Goal: Find specific page/section: Find specific page/section

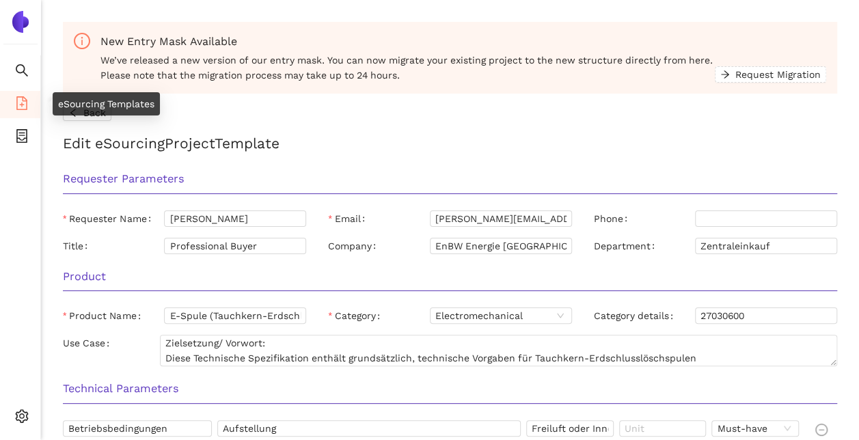
click at [23, 102] on icon "file-add" at bounding box center [22, 103] width 14 height 14
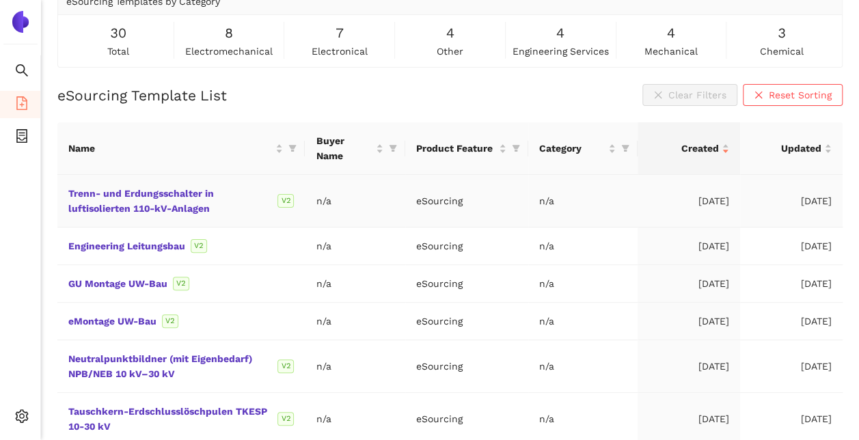
scroll to position [273, 0]
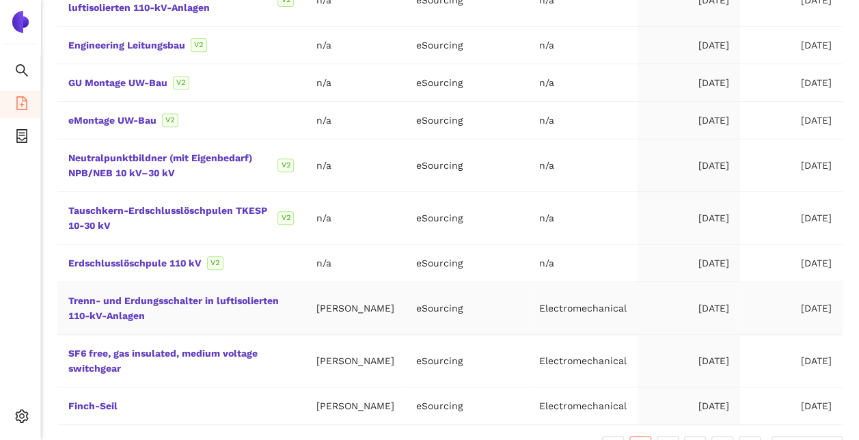
click at [253, 304] on td "Trenn- und Erdungsschalter in luftisolierten 110-kV-Anlagen" at bounding box center [180, 308] width 247 height 53
click at [0, 0] on link "Trenn- und Erdungsschalter in luftisolierten 110-kV-Anlagen" at bounding box center [0, 0] width 0 height 0
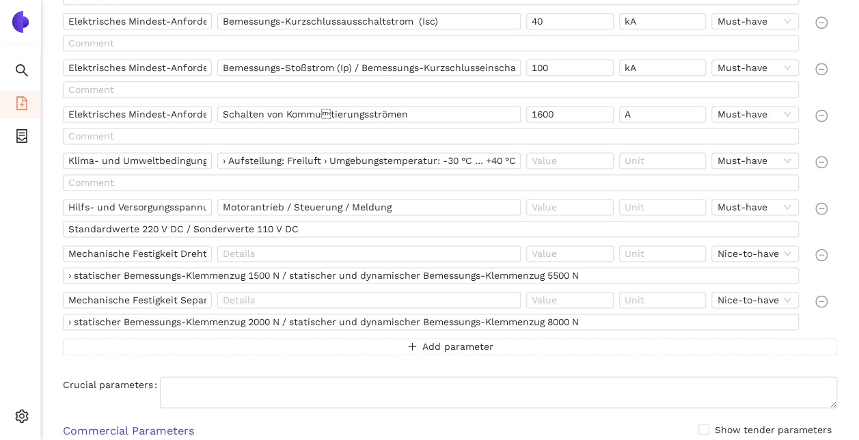
scroll to position [1145, 0]
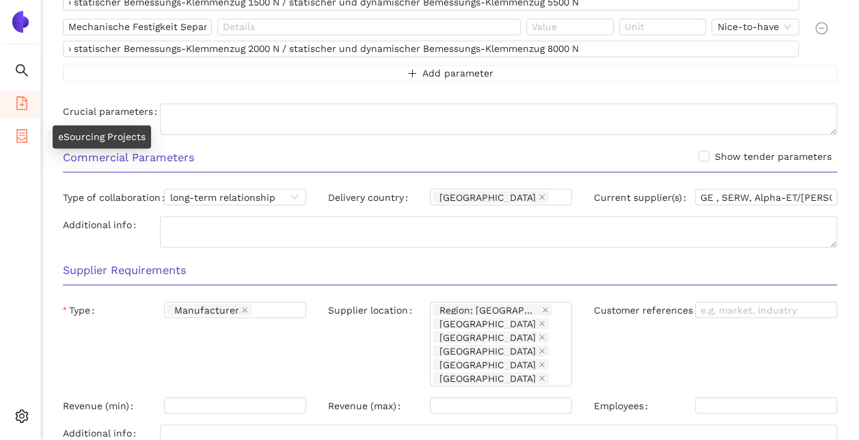
click at [22, 130] on icon "container" at bounding box center [22, 136] width 14 height 14
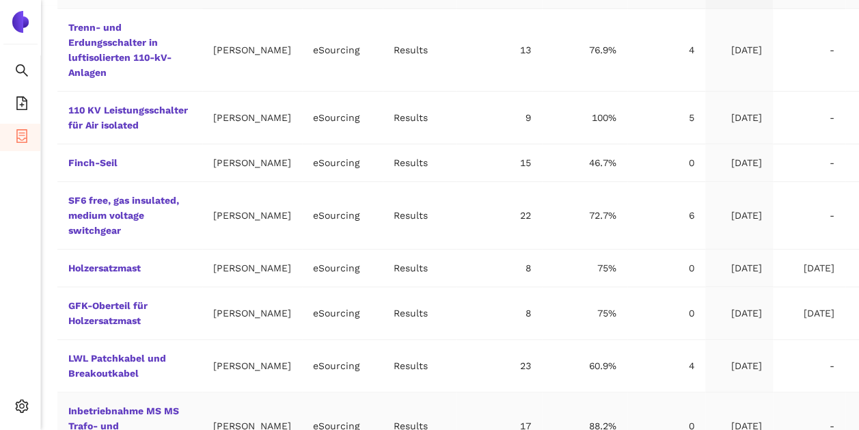
scroll to position [219, 0]
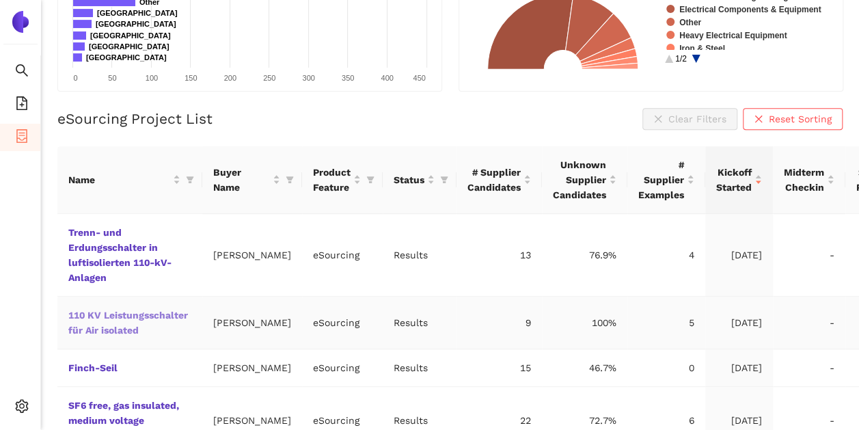
click at [0, 0] on link "110 KV Leistungsschalter für Air isolated" at bounding box center [0, 0] width 0 height 0
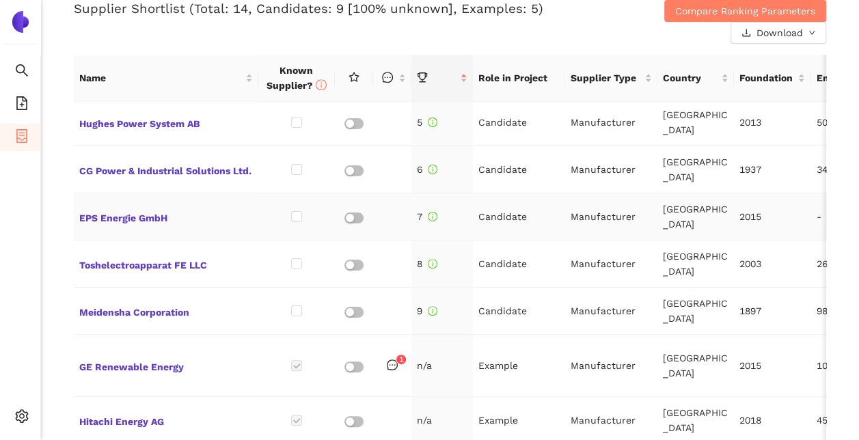
scroll to position [615, 0]
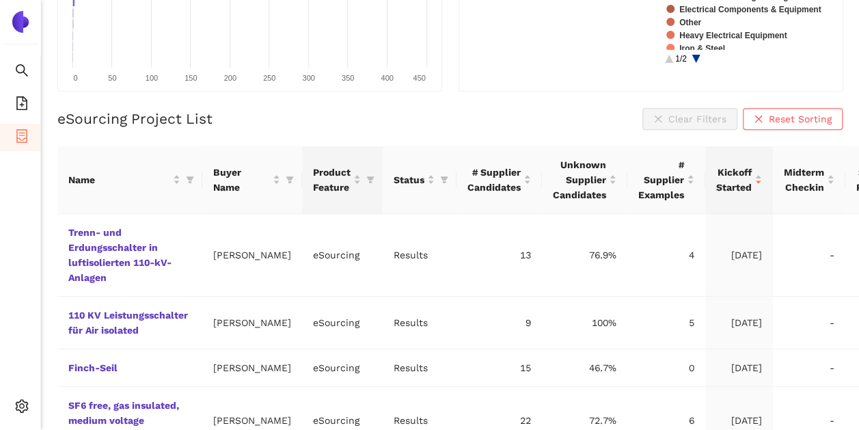
scroll to position [184, 0]
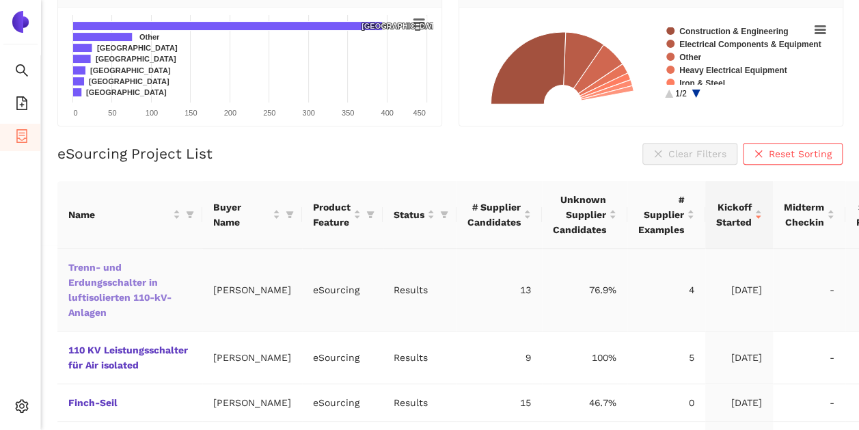
click at [0, 0] on link "Trenn- und Erdungsschalter in luftisolierten 110-kV-Anlagen" at bounding box center [0, 0] width 0 height 0
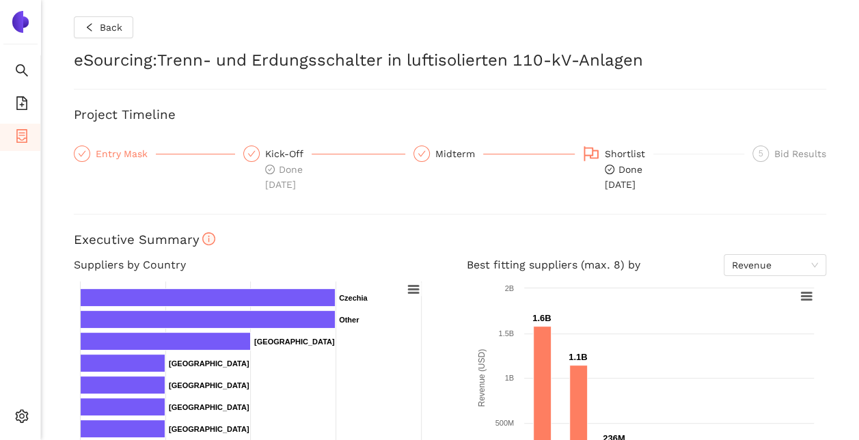
click at [122, 149] on div "Entry Mask" at bounding box center [126, 154] width 60 height 16
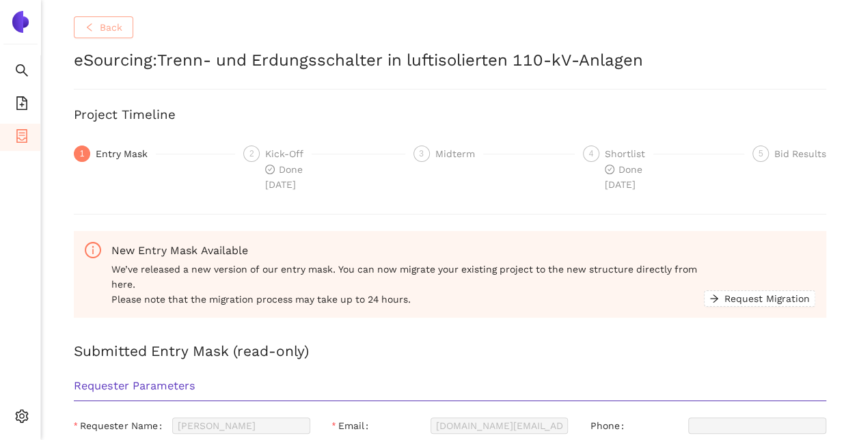
click at [107, 27] on span "Back" at bounding box center [111, 27] width 23 height 15
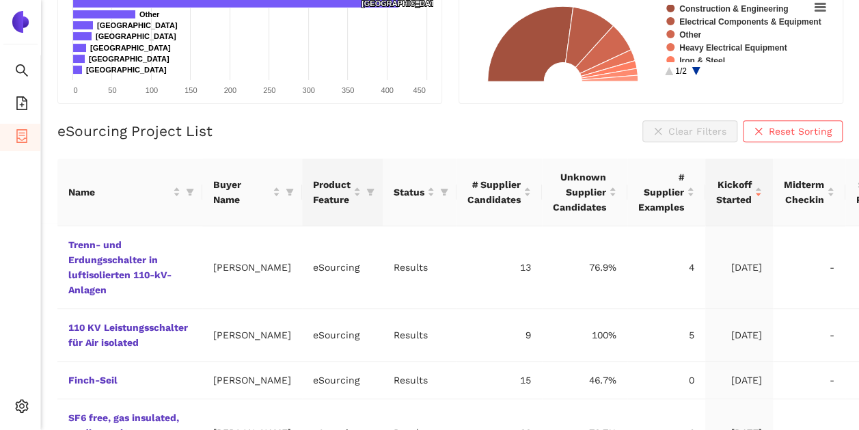
scroll to position [287, 0]
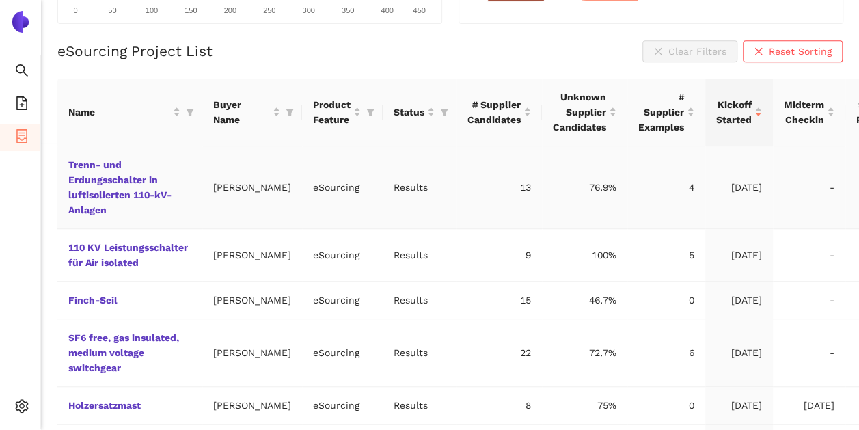
click at [118, 185] on td "Trenn- und Erdungsschalter in luftisolierten 110-kV-Anlagen" at bounding box center [129, 187] width 145 height 83
click at [0, 0] on link "Trenn- und Erdungsschalter in luftisolierten 110-kV-Anlagen" at bounding box center [0, 0] width 0 height 0
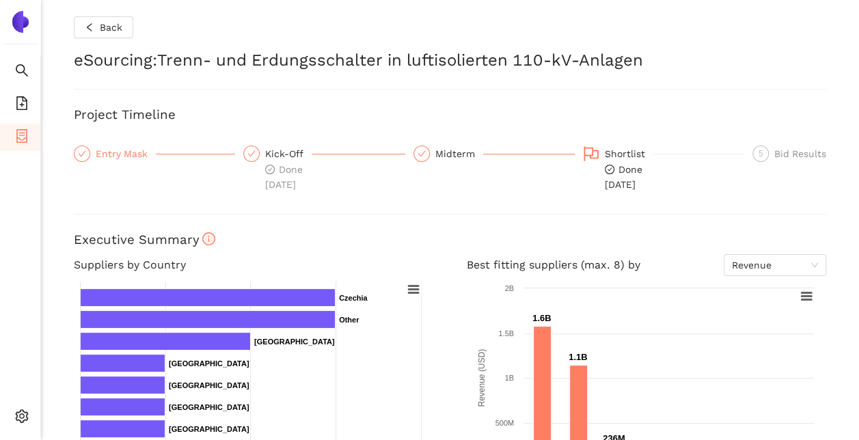
click at [100, 153] on div "Entry Mask" at bounding box center [126, 154] width 60 height 16
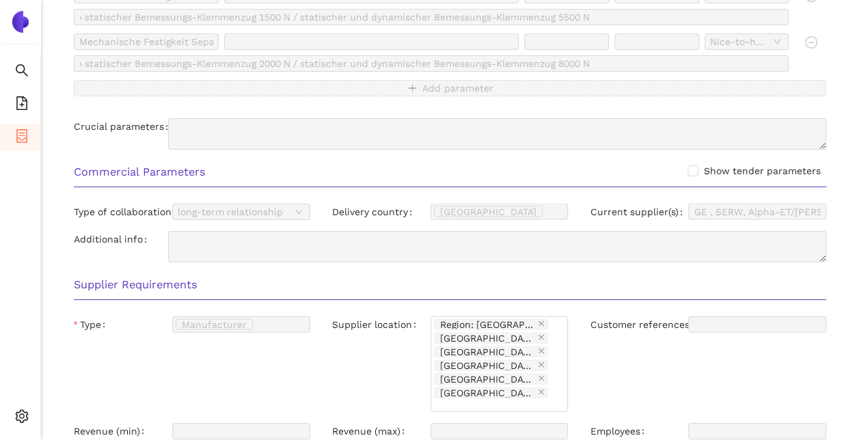
scroll to position [1435, 0]
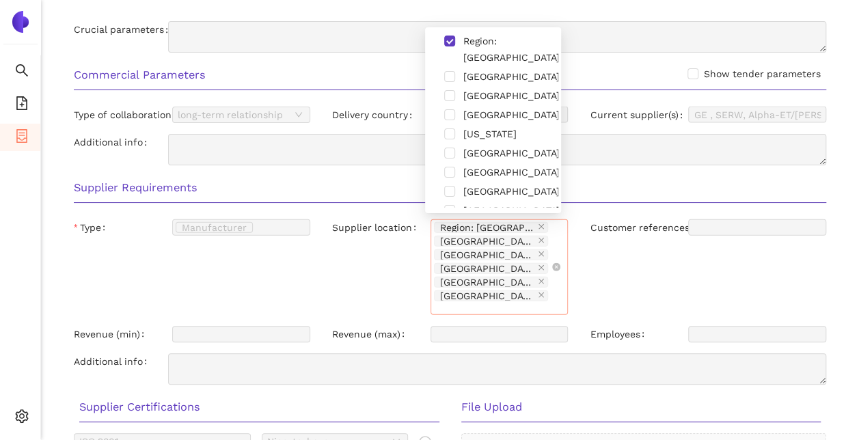
drag, startPoint x: 535, startPoint y: 279, endPoint x: 491, endPoint y: 255, distance: 50.8
click at [333, 255] on div "Region: Europa Morocco South Africa Canada Taiwan United States" at bounding box center [493, 267] width 118 height 93
click at [332, 258] on div "Supplier location" at bounding box center [381, 267] width 98 height 96
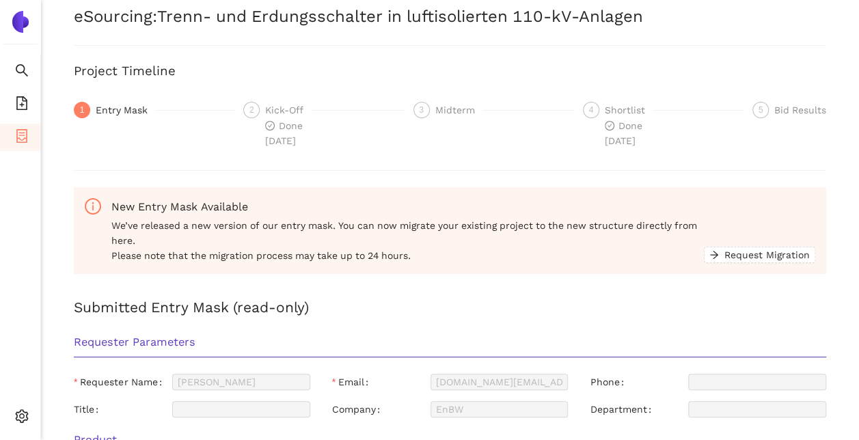
scroll to position [0, 0]
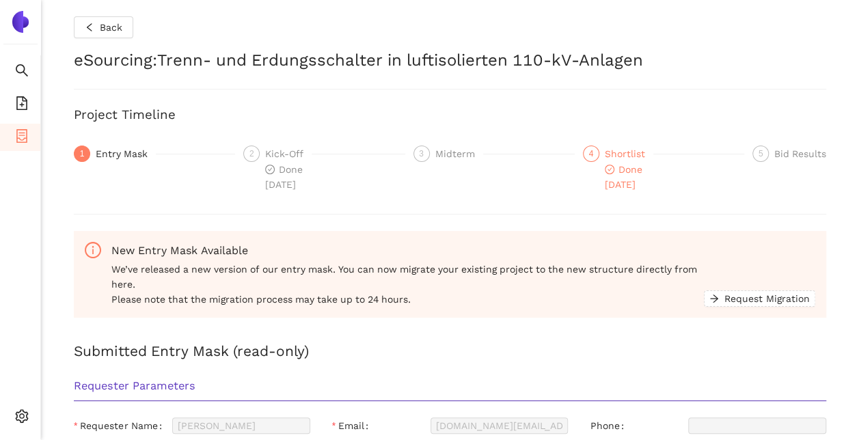
click at [333, 155] on div "Shortlist" at bounding box center [629, 154] width 49 height 16
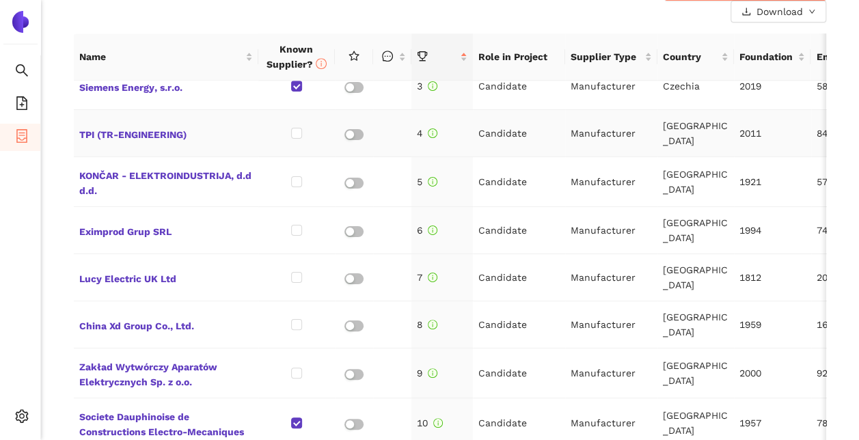
scroll to position [137, 0]
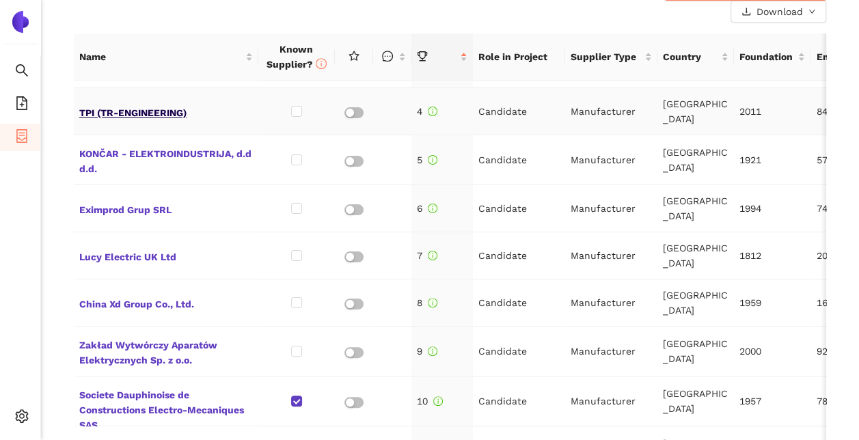
click at [150, 111] on span "TPI (TR-ENGINEERING)" at bounding box center [166, 111] width 174 height 18
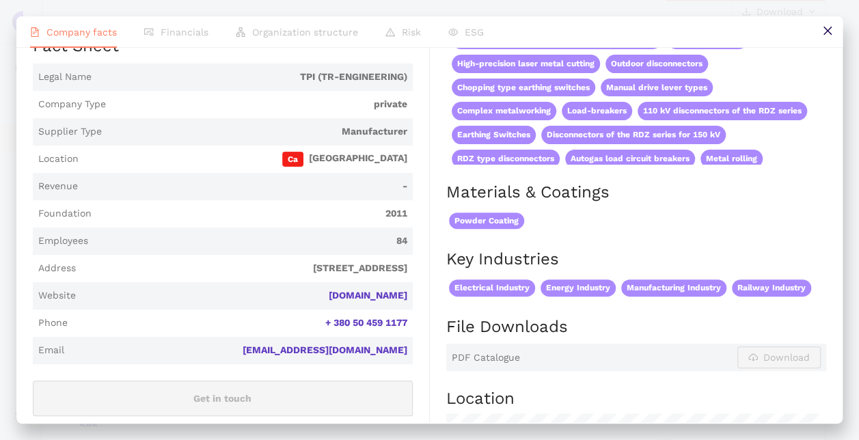
scroll to position [205, 0]
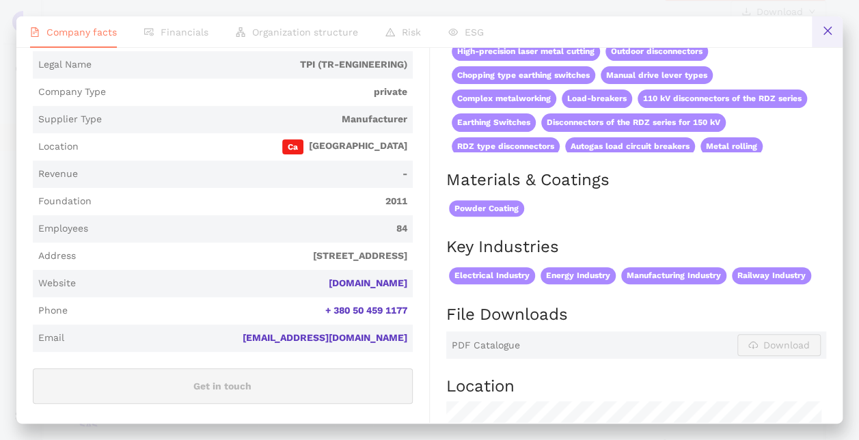
click at [333, 29] on icon "close" at bounding box center [827, 30] width 11 height 11
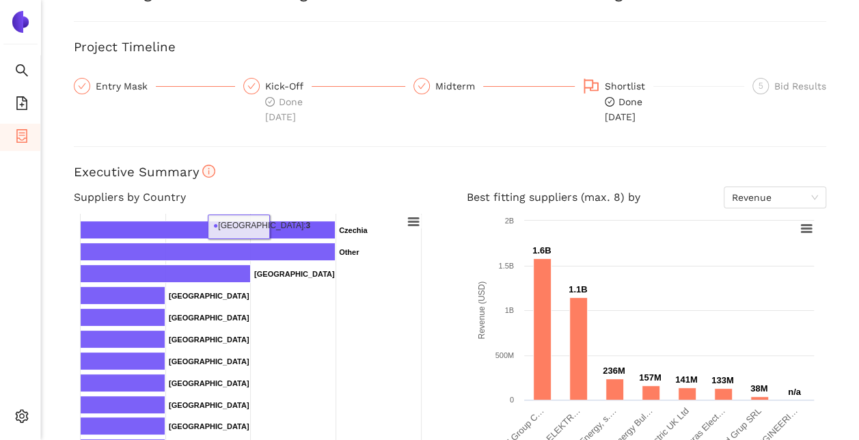
scroll to position [0, 0]
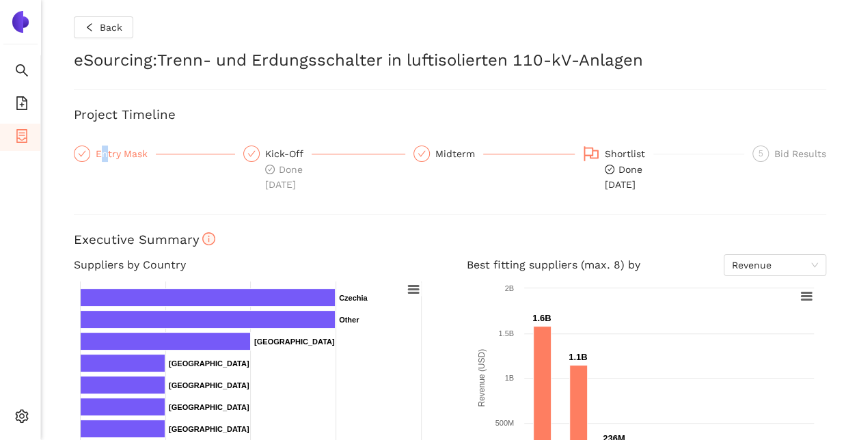
click at [104, 153] on div "Entry Mask" at bounding box center [126, 154] width 60 height 16
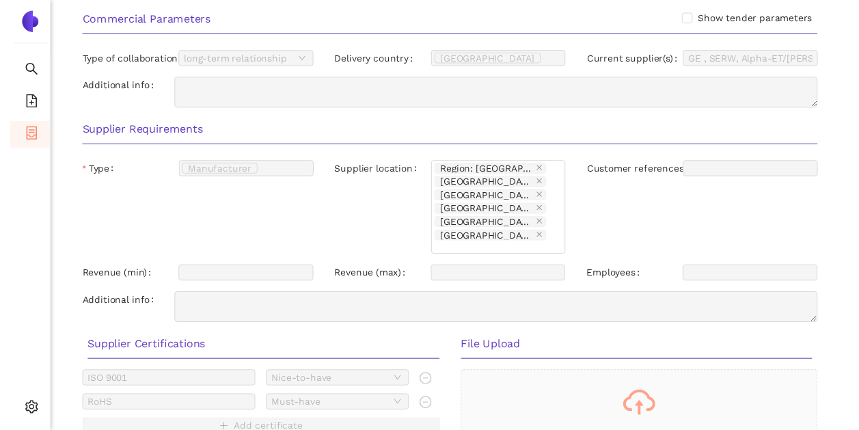
scroll to position [1503, 0]
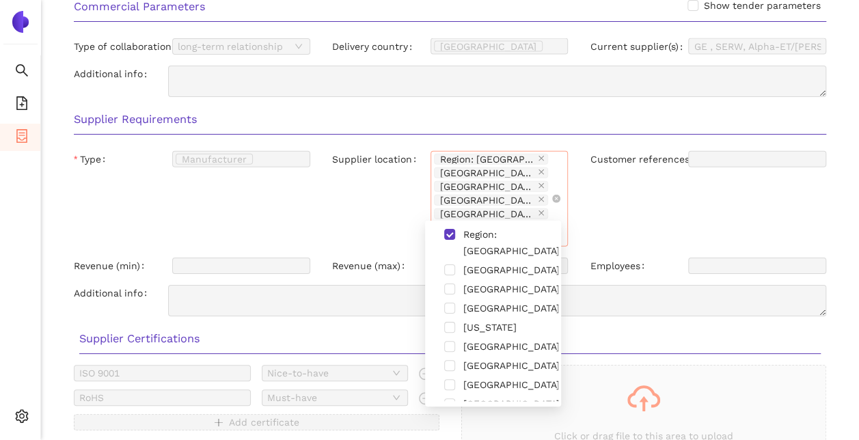
drag, startPoint x: 512, startPoint y: 172, endPoint x: 454, endPoint y: 182, distance: 59.6
click at [333, 182] on div "Region: Europa Morocco South Africa Canada Taiwan United States" at bounding box center [493, 198] width 118 height 93
click at [333, 186] on div "Supplier location" at bounding box center [381, 199] width 98 height 96
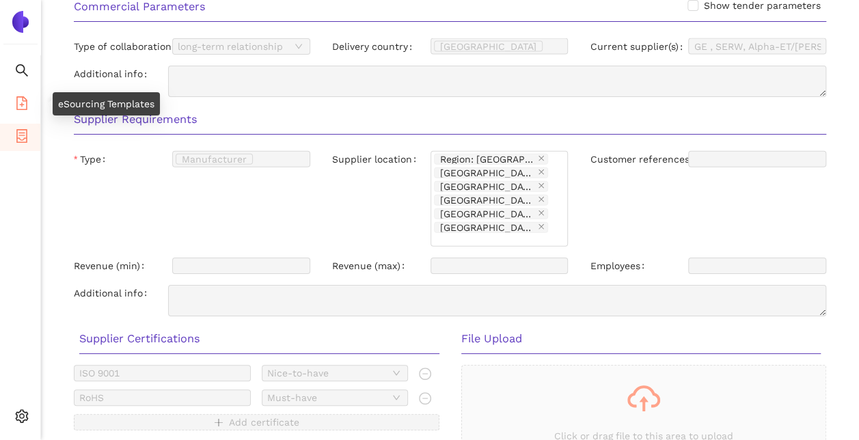
click at [20, 105] on icon "file-add" at bounding box center [22, 103] width 14 height 14
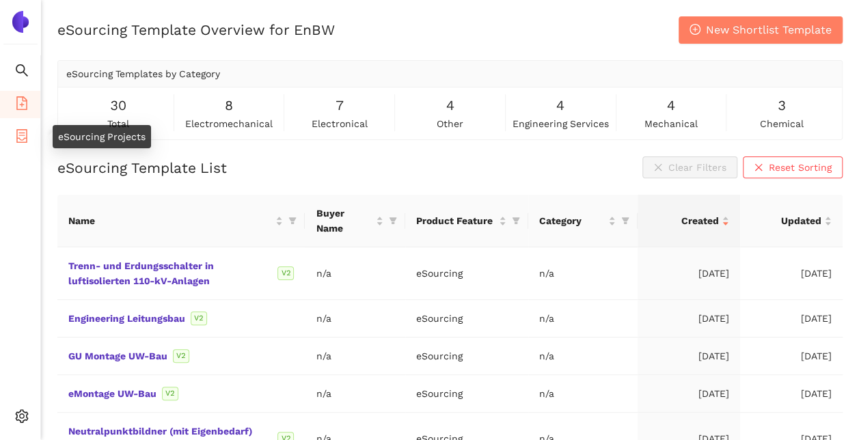
click at [23, 137] on icon "container" at bounding box center [22, 136] width 14 height 14
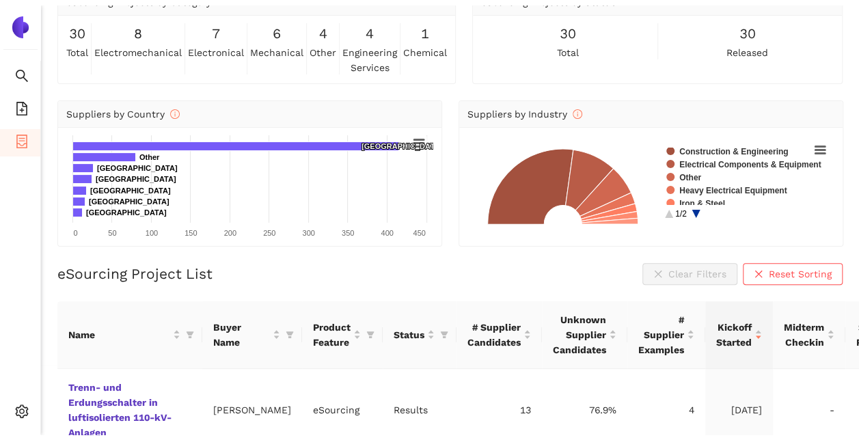
scroll to position [68, 0]
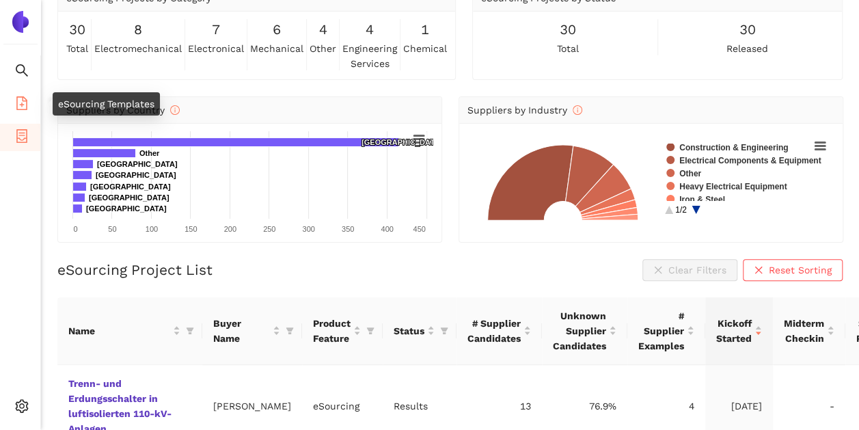
click at [18, 96] on icon "file-add" at bounding box center [21, 103] width 11 height 14
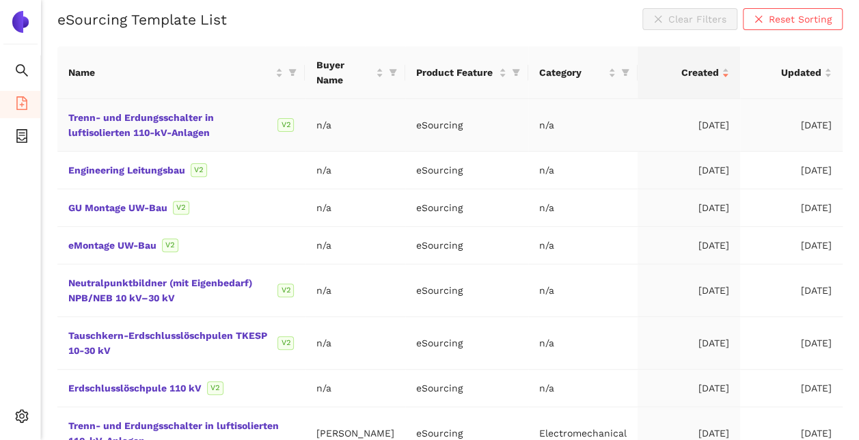
scroll to position [314, 0]
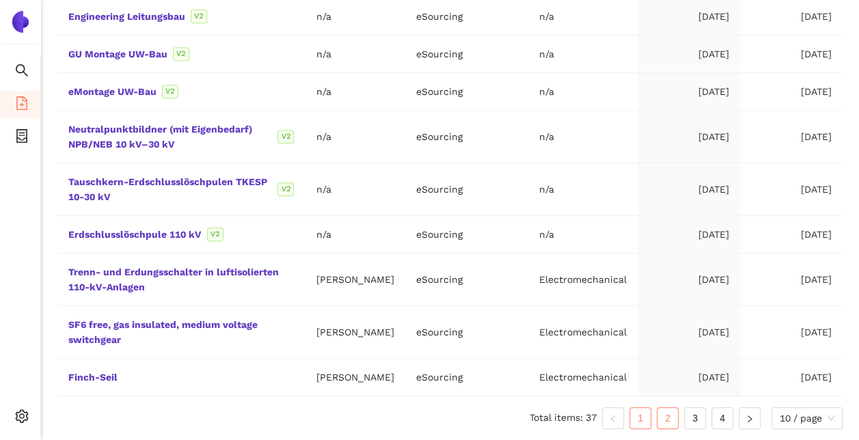
click at [333, 402] on link "2" at bounding box center [667, 418] width 20 height 20
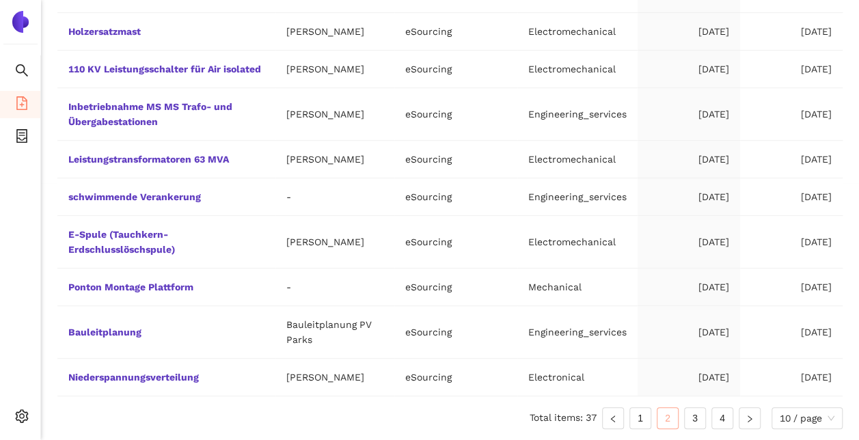
scroll to position [254, 0]
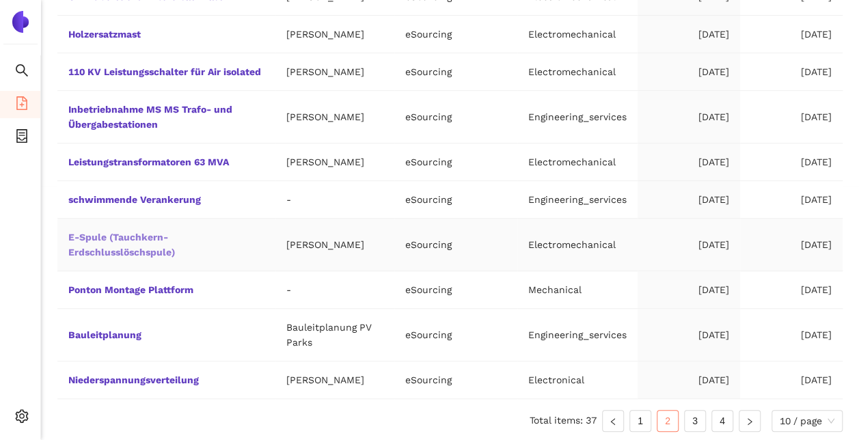
click at [0, 0] on link "E-Spule (Tauchkern-Erdschlusslöschspule)" at bounding box center [0, 0] width 0 height 0
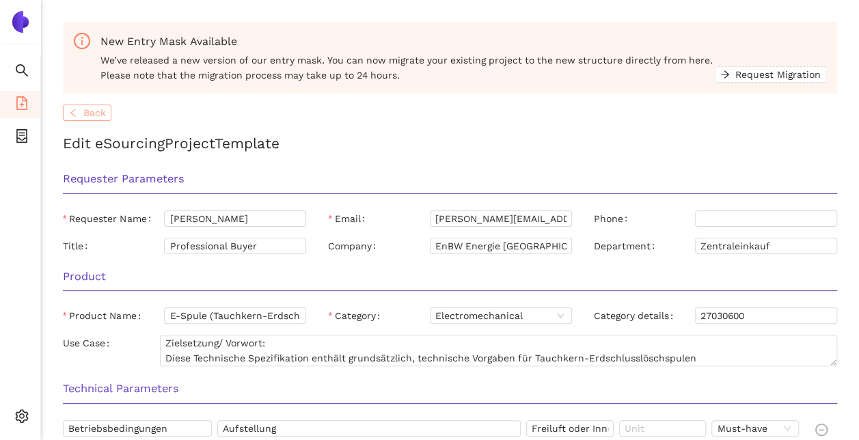
click at [92, 115] on span "Back" at bounding box center [94, 112] width 23 height 15
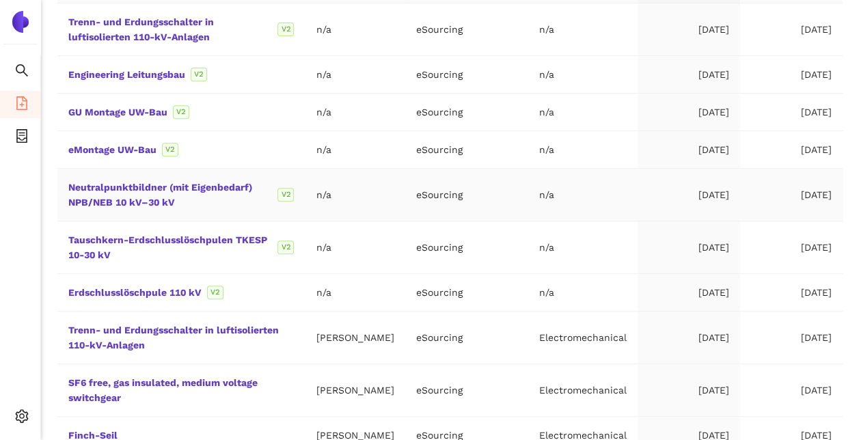
scroll to position [314, 0]
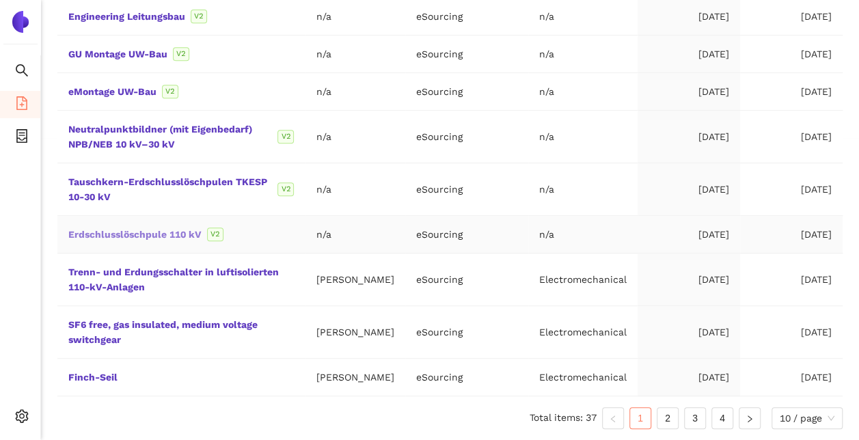
click at [0, 0] on link "Erdschlusslöschpule 110 kV" at bounding box center [0, 0] width 0 height 0
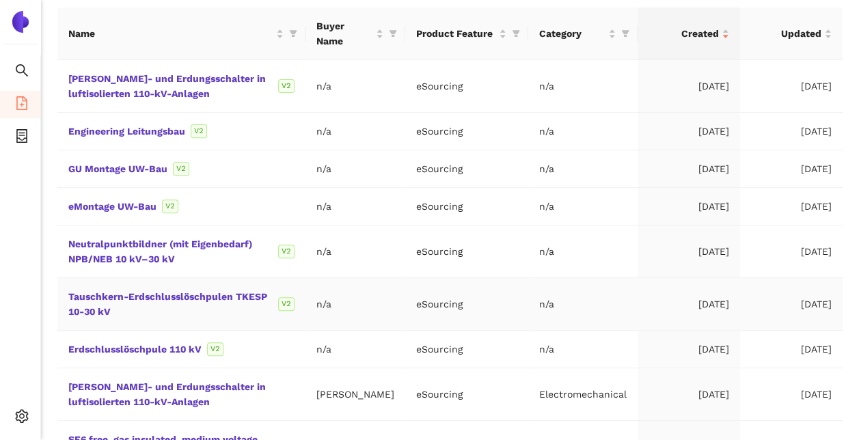
scroll to position [205, 0]
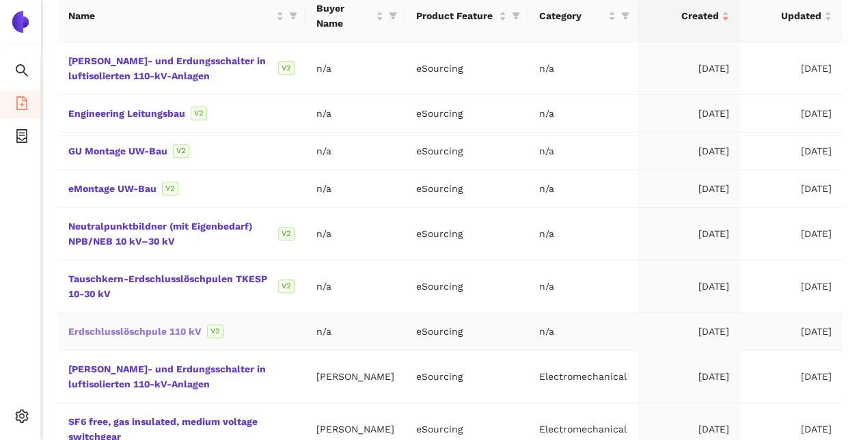
click at [0, 0] on link "Erdschlusslöschpule 110 kV" at bounding box center [0, 0] width 0 height 0
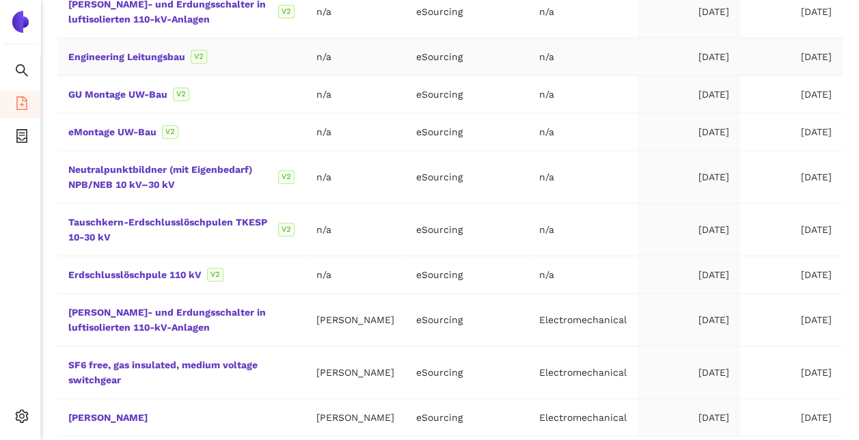
scroll to position [273, 0]
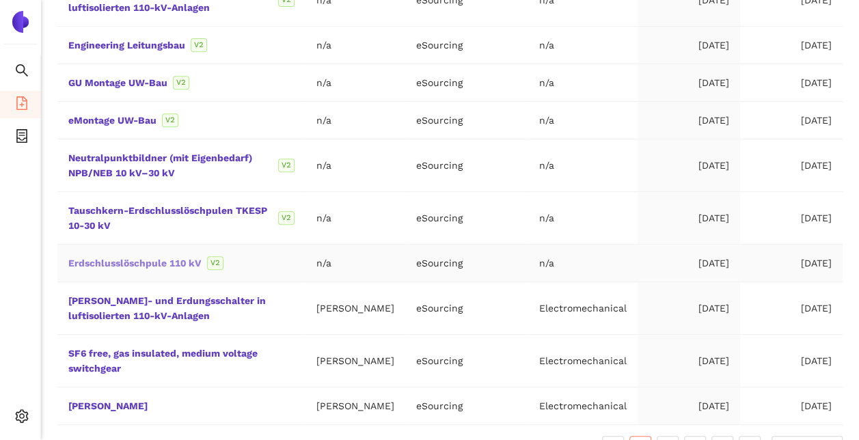
click at [0, 0] on link "Erdschlusslöschpule 110 kV" at bounding box center [0, 0] width 0 height 0
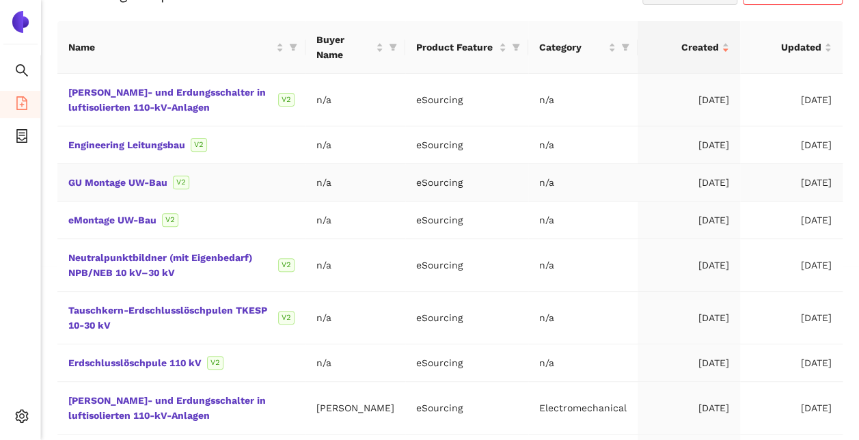
scroll to position [314, 0]
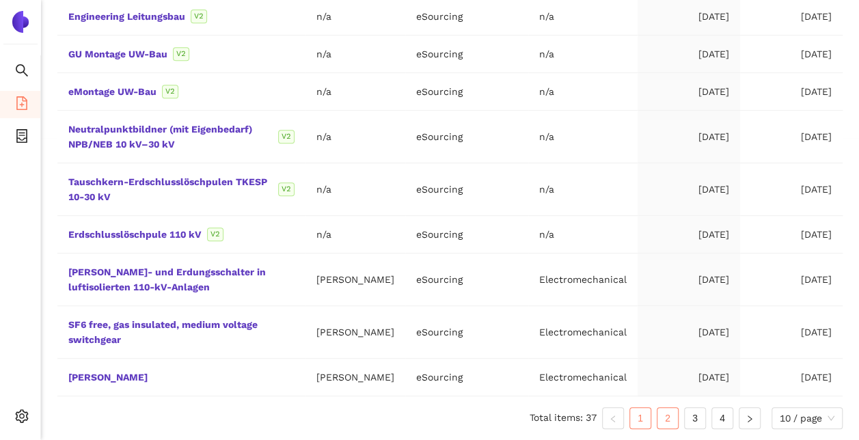
click at [674, 417] on link "2" at bounding box center [667, 418] width 20 height 20
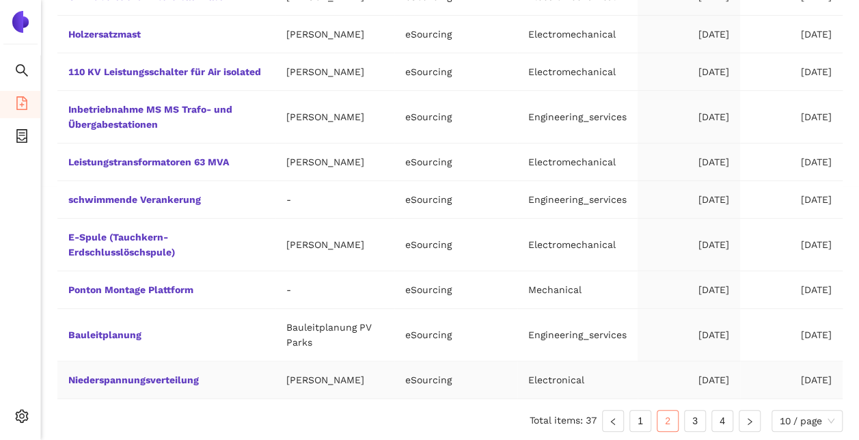
click at [646, 417] on link "1" at bounding box center [640, 421] width 20 height 20
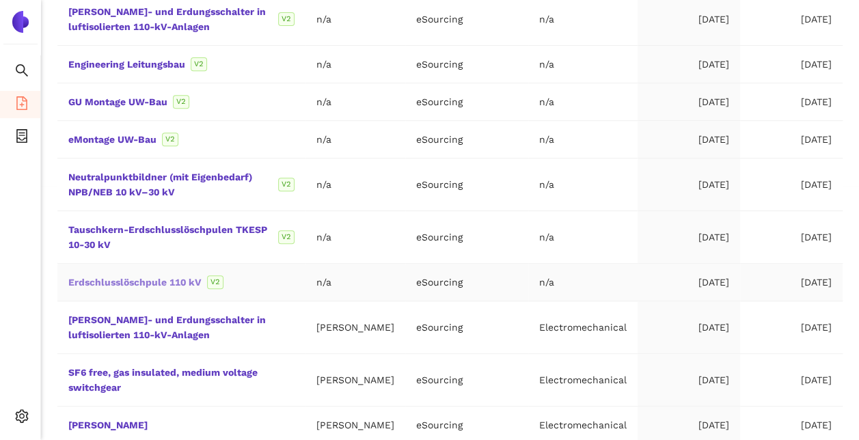
click at [0, 0] on link "Erdschlusslöschpule 110 kV" at bounding box center [0, 0] width 0 height 0
